Goal: Task Accomplishment & Management: Manage account settings

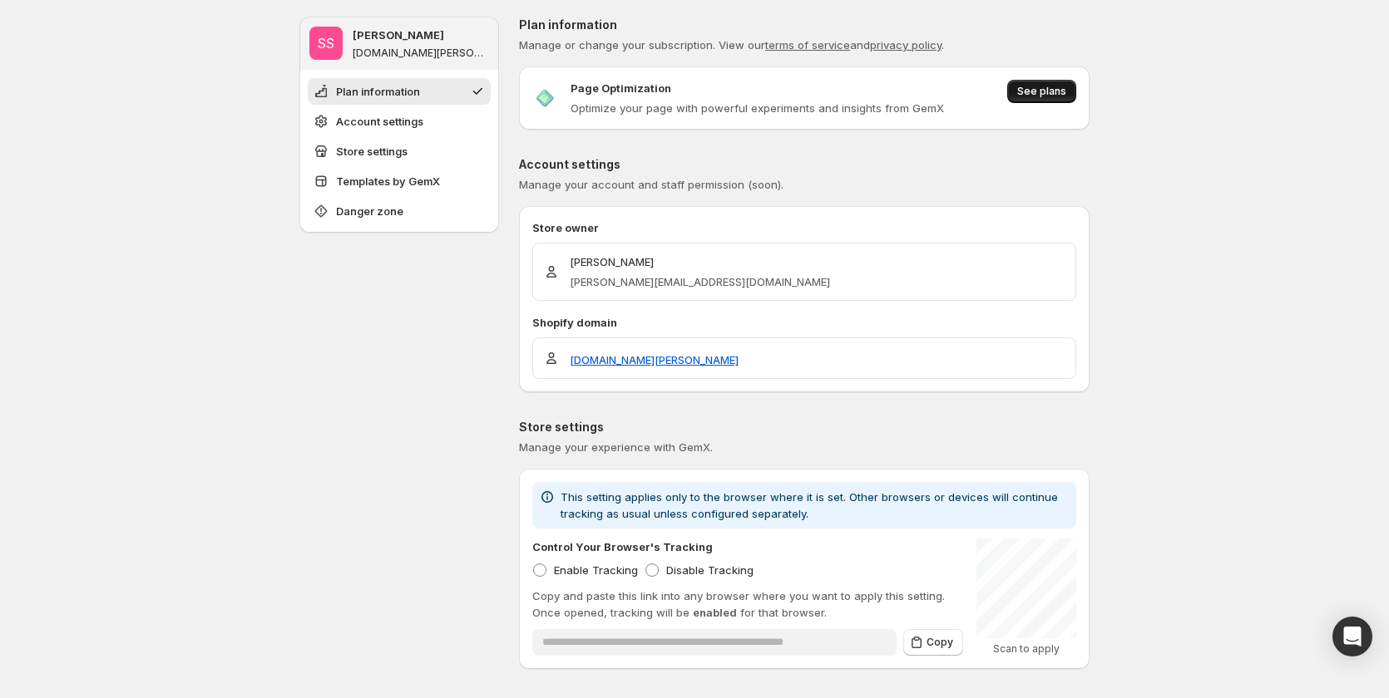
click at [1054, 91] on span "See plans" at bounding box center [1041, 91] width 49 height 13
click at [1039, 87] on span "See plans" at bounding box center [1041, 91] width 49 height 13
click at [1026, 86] on span "See plans" at bounding box center [1041, 91] width 49 height 13
click at [1066, 90] on span "See plans" at bounding box center [1041, 91] width 49 height 13
click at [1037, 92] on span "See plans" at bounding box center [1041, 91] width 49 height 13
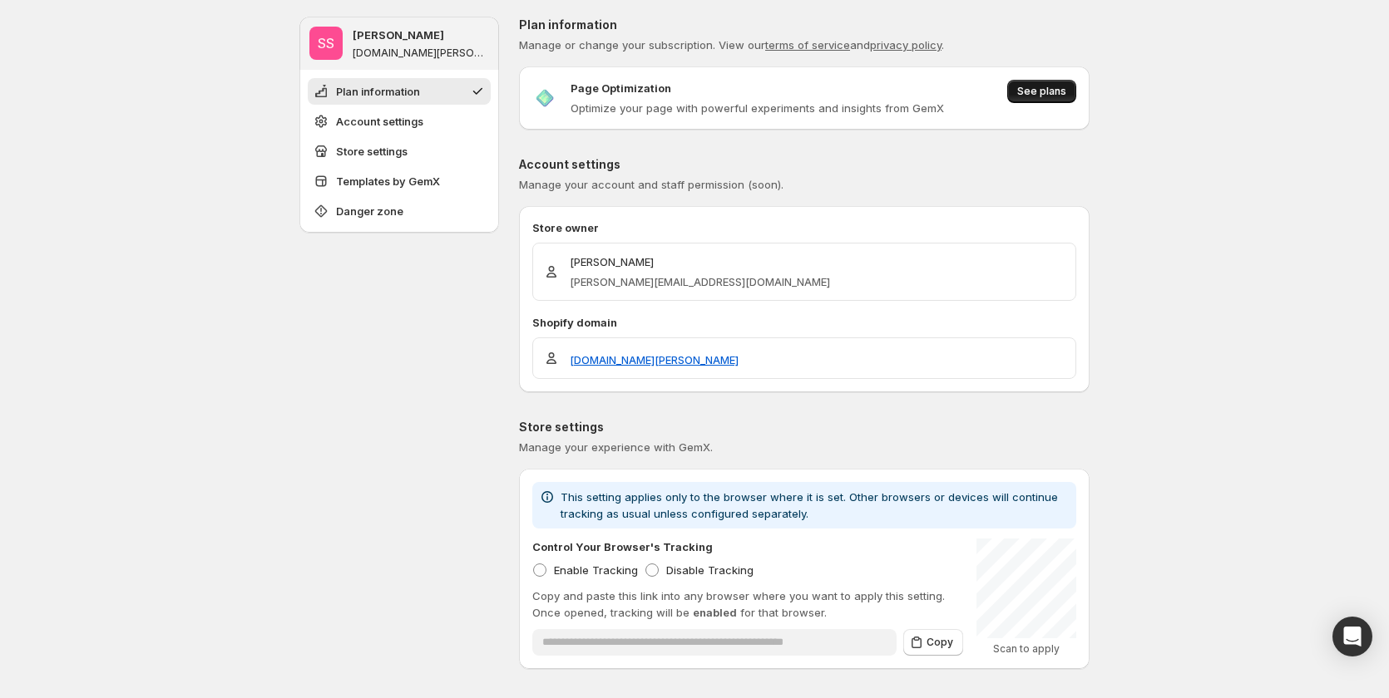
click at [1039, 81] on button "See plans" at bounding box center [1041, 91] width 69 height 23
click at [1054, 92] on span "See plans" at bounding box center [1041, 91] width 49 height 13
click at [1062, 91] on span "See plans" at bounding box center [1041, 91] width 49 height 13
